Goal: Find specific page/section: Find specific page/section

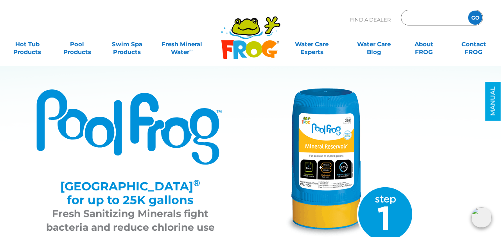
paste input "6100"
click at [425, 16] on input "Zip Code Form" at bounding box center [433, 17] width 53 height 11
type input "6100"
click at [468, 11] on input "GO" at bounding box center [475, 18] width 14 height 14
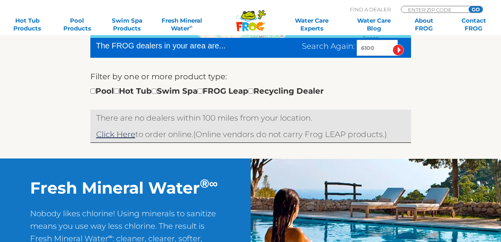
scroll to position [94, 0]
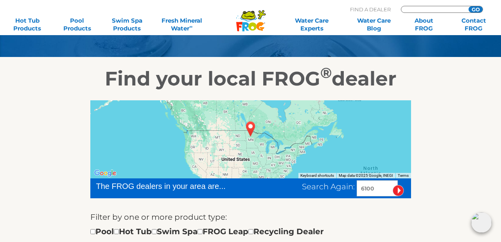
click at [421, 8] on input "Zip Code Form" at bounding box center [433, 9] width 53 height 7
paste input "Miner"
type input "Miner"
click at [465, 127] on div "← Move left → Move right ↑ Move up ↓ Move down + Zoom in - Zoom out Home Jump l…" at bounding box center [250, 195] width 481 height 209
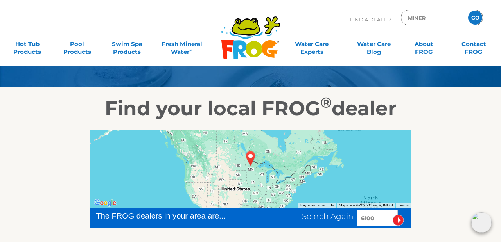
scroll to position [0, 0]
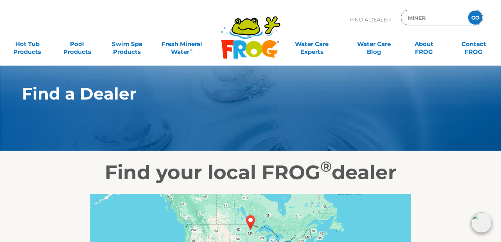
click at [424, 17] on input "Miner" at bounding box center [433, 17] width 53 height 11
click at [439, 16] on input "Miner" at bounding box center [433, 17] width 53 height 11
click at [468, 11] on input "GO" at bounding box center [475, 18] width 14 height 14
click at [471, 18] on input "GO" at bounding box center [475, 18] width 14 height 14
click at [477, 20] on input "GO" at bounding box center [475, 18] width 14 height 14
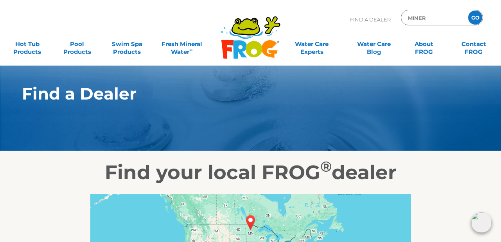
click at [477, 20] on input "GO" at bounding box center [475, 18] width 14 height 14
